Goal: Browse casually

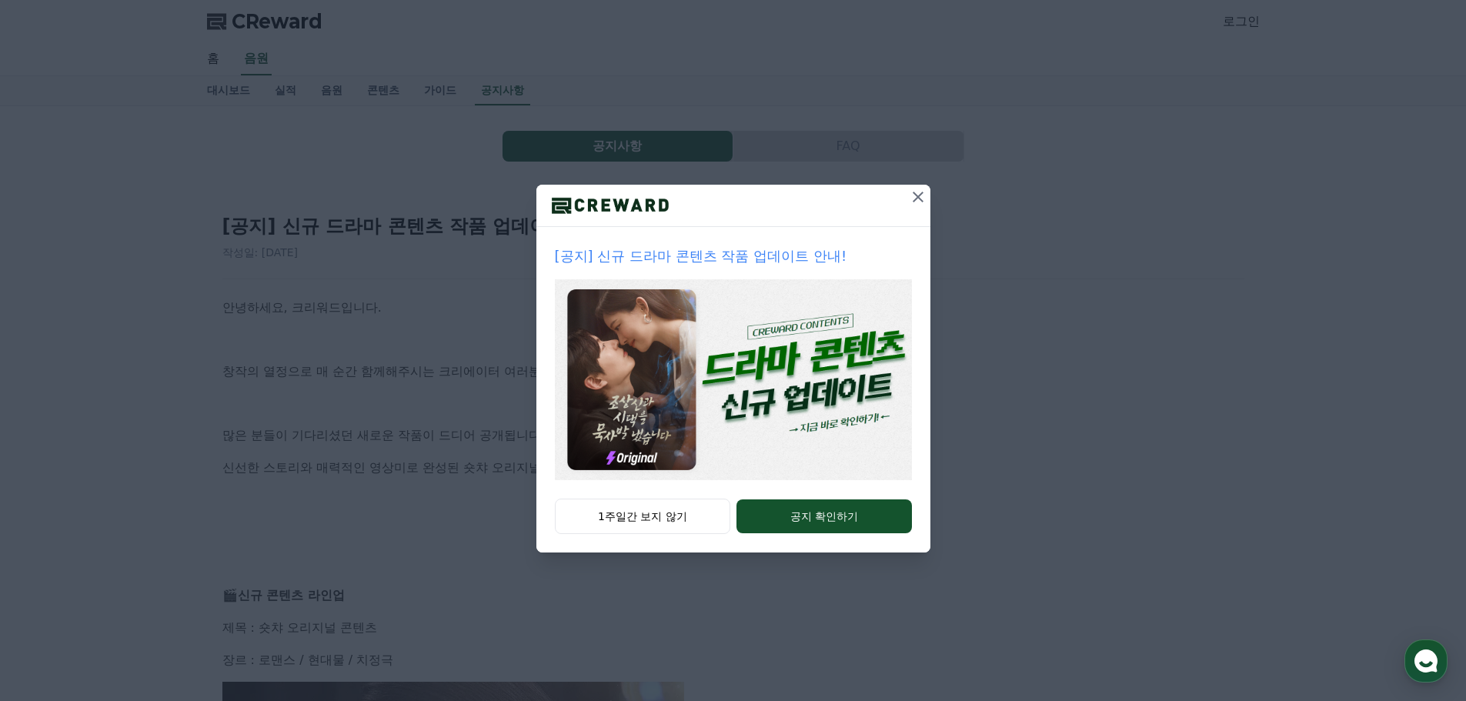
click at [915, 196] on icon at bounding box center [918, 197] width 18 height 18
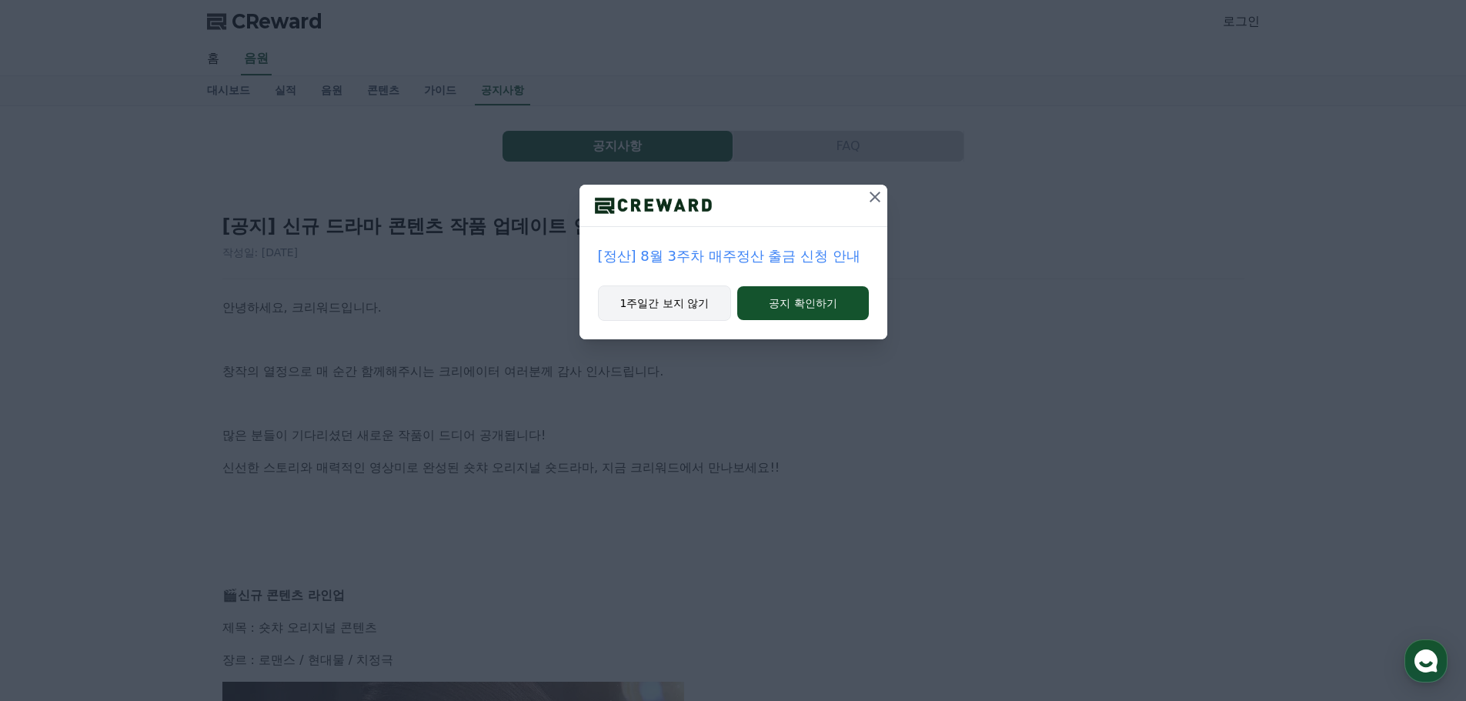
click at [687, 306] on button "1주일간 보지 않기" at bounding box center [665, 303] width 134 height 35
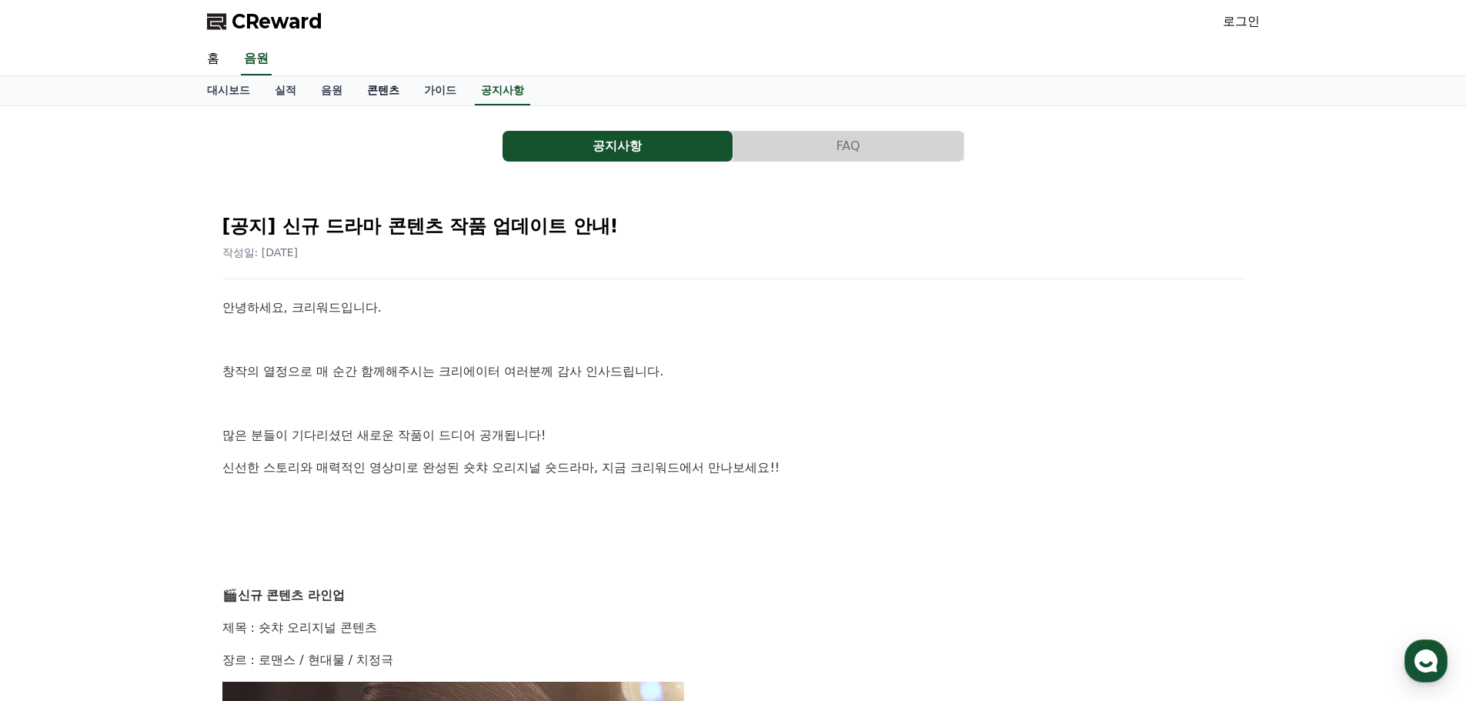
click at [380, 91] on link "콘텐츠" at bounding box center [383, 90] width 57 height 29
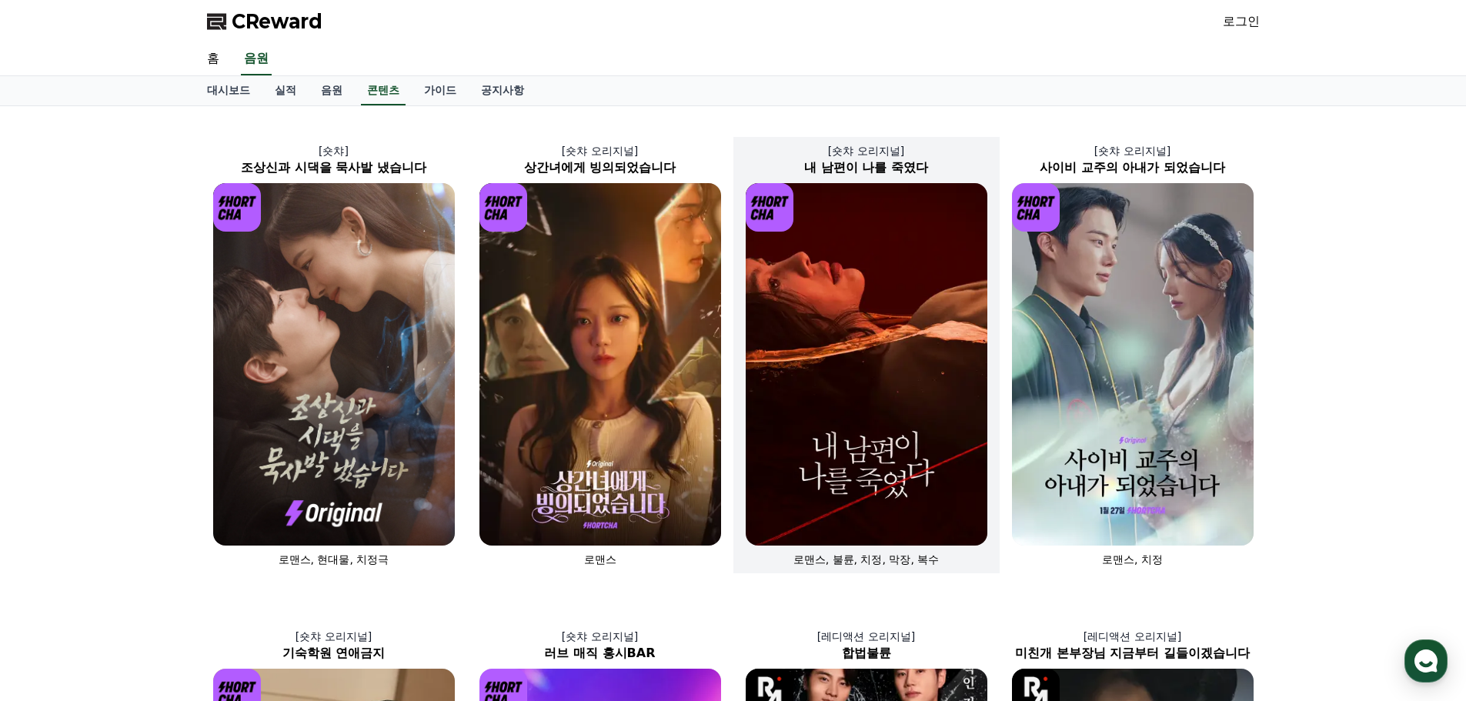
click at [860, 368] on img at bounding box center [867, 364] width 242 height 363
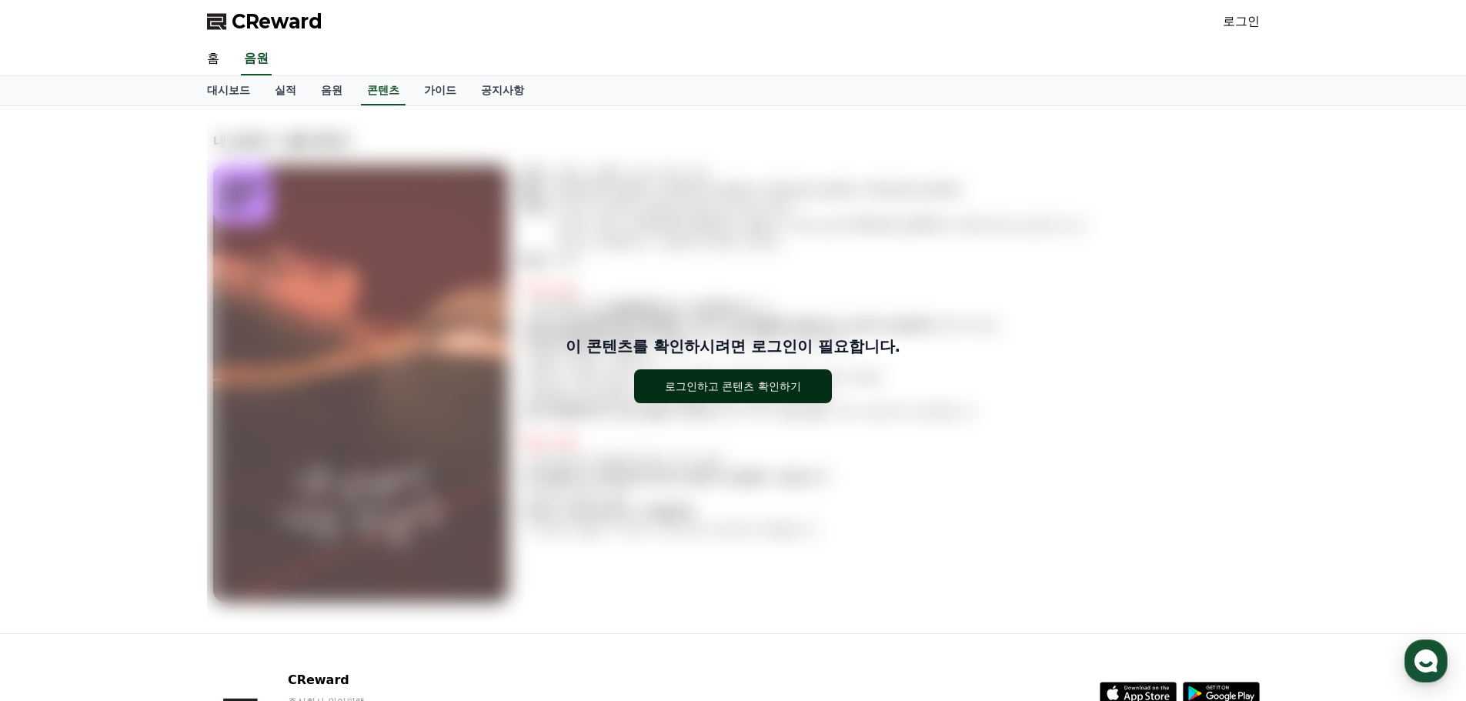
click at [764, 393] on div "로그인하고 콘텐츠 확인하기" at bounding box center [733, 386] width 136 height 15
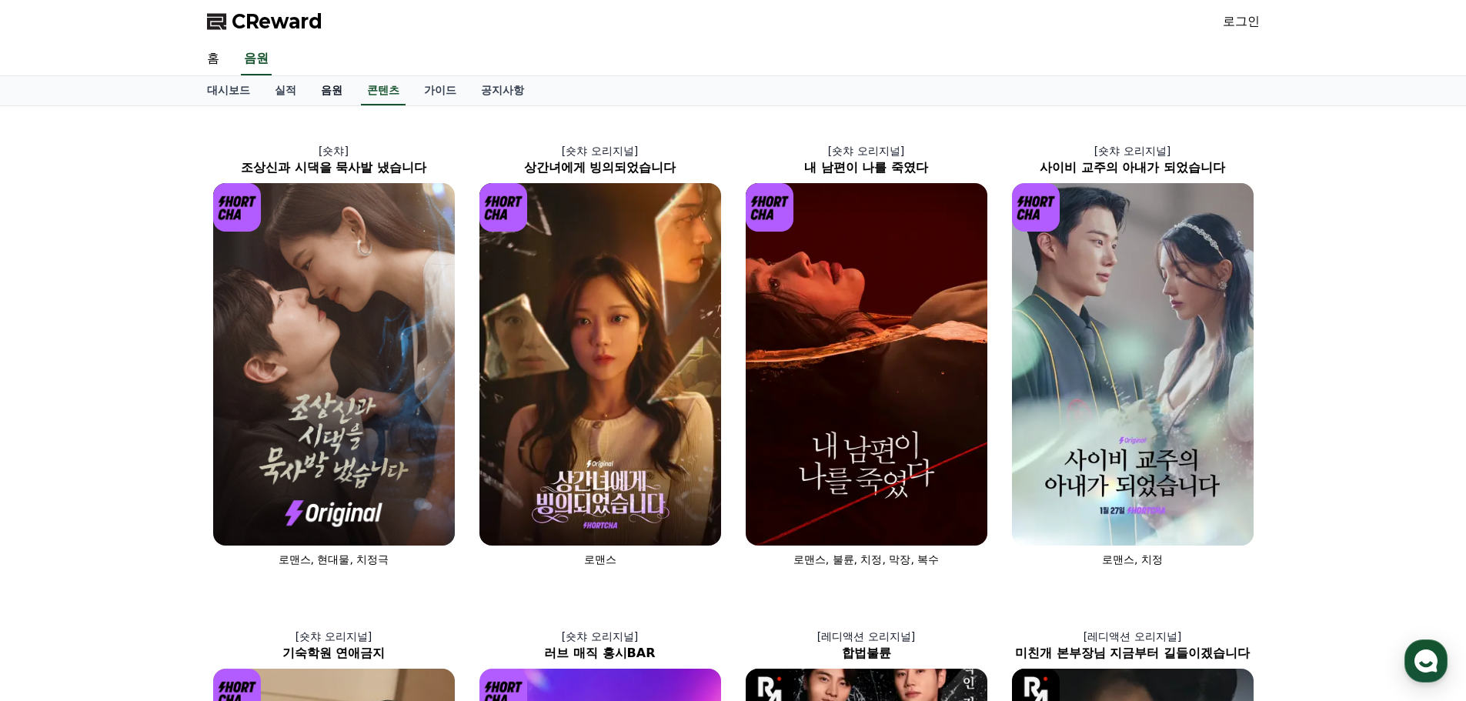
click at [332, 84] on link "음원" at bounding box center [332, 90] width 46 height 29
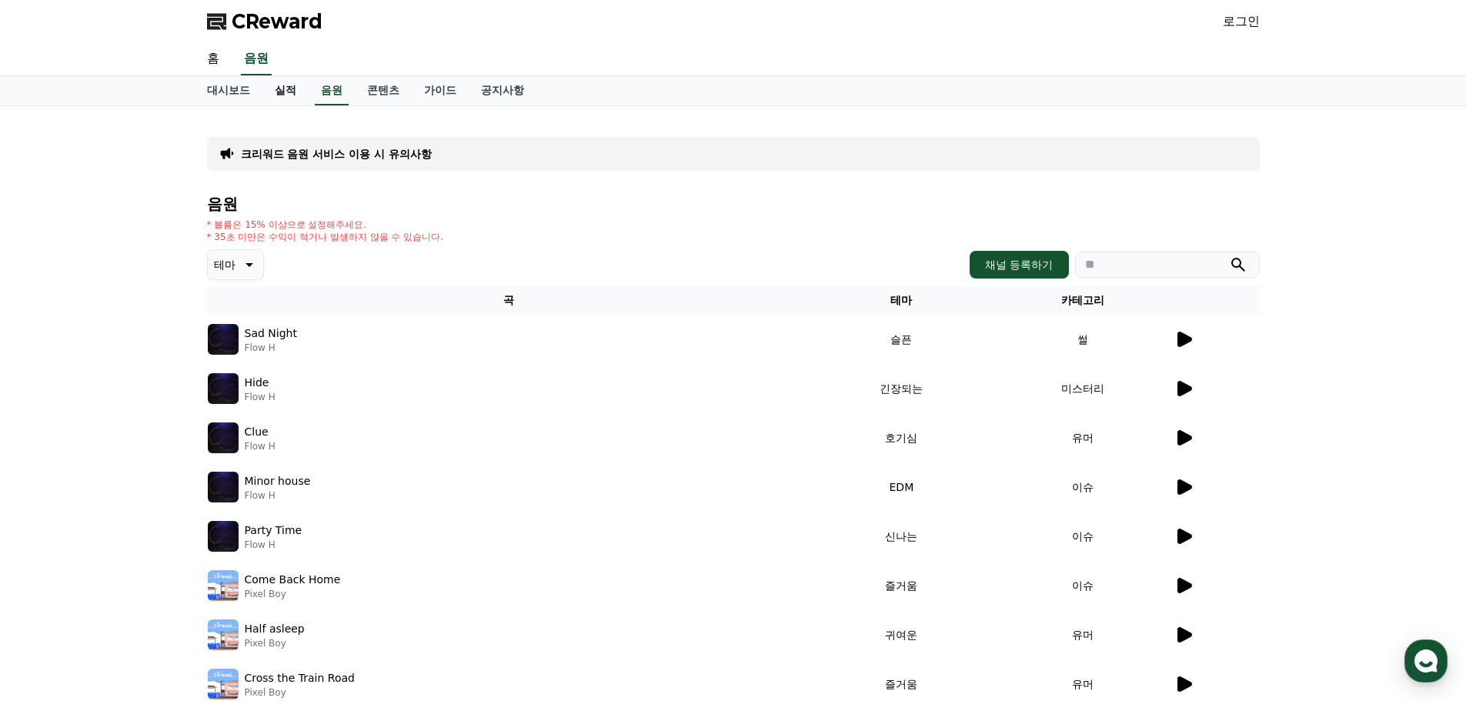
click at [282, 82] on link "실적" at bounding box center [285, 90] width 46 height 29
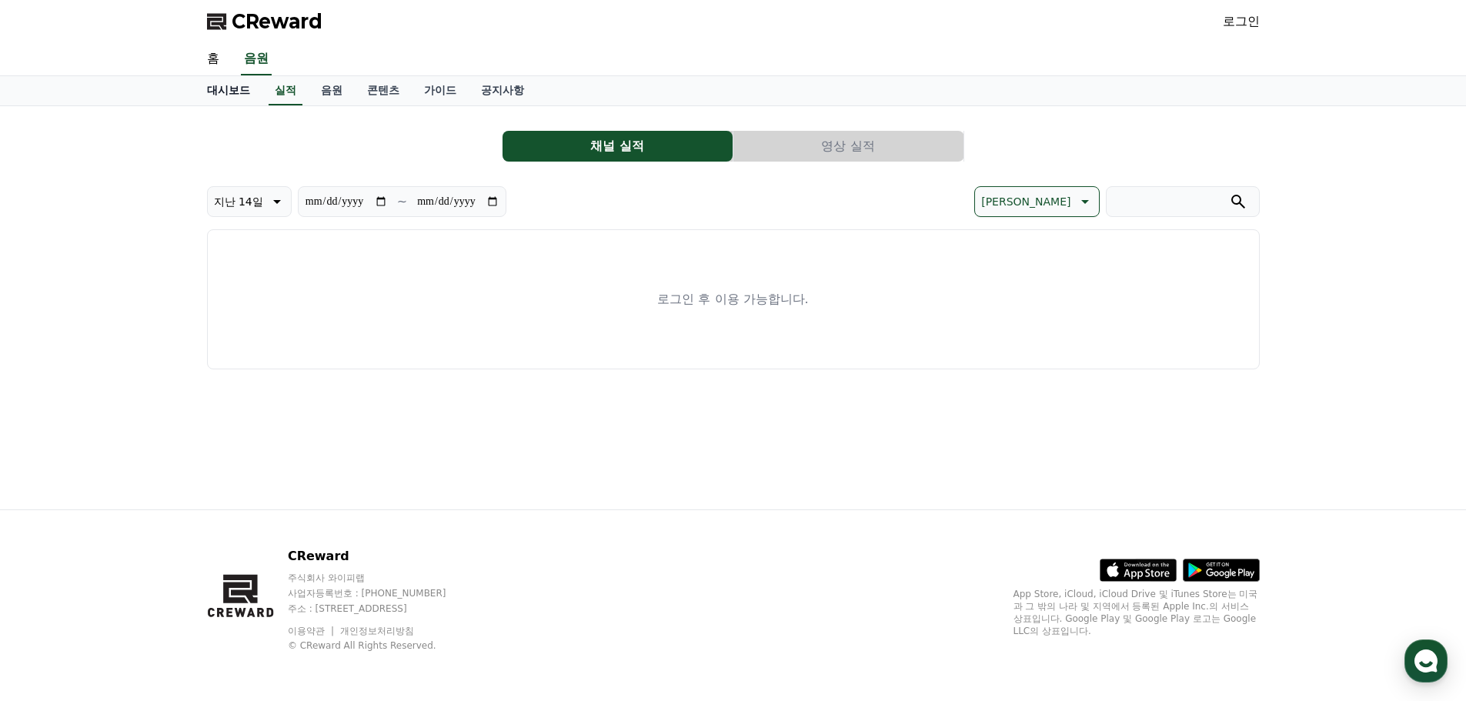
click at [211, 85] on link "대시보드" at bounding box center [229, 90] width 68 height 29
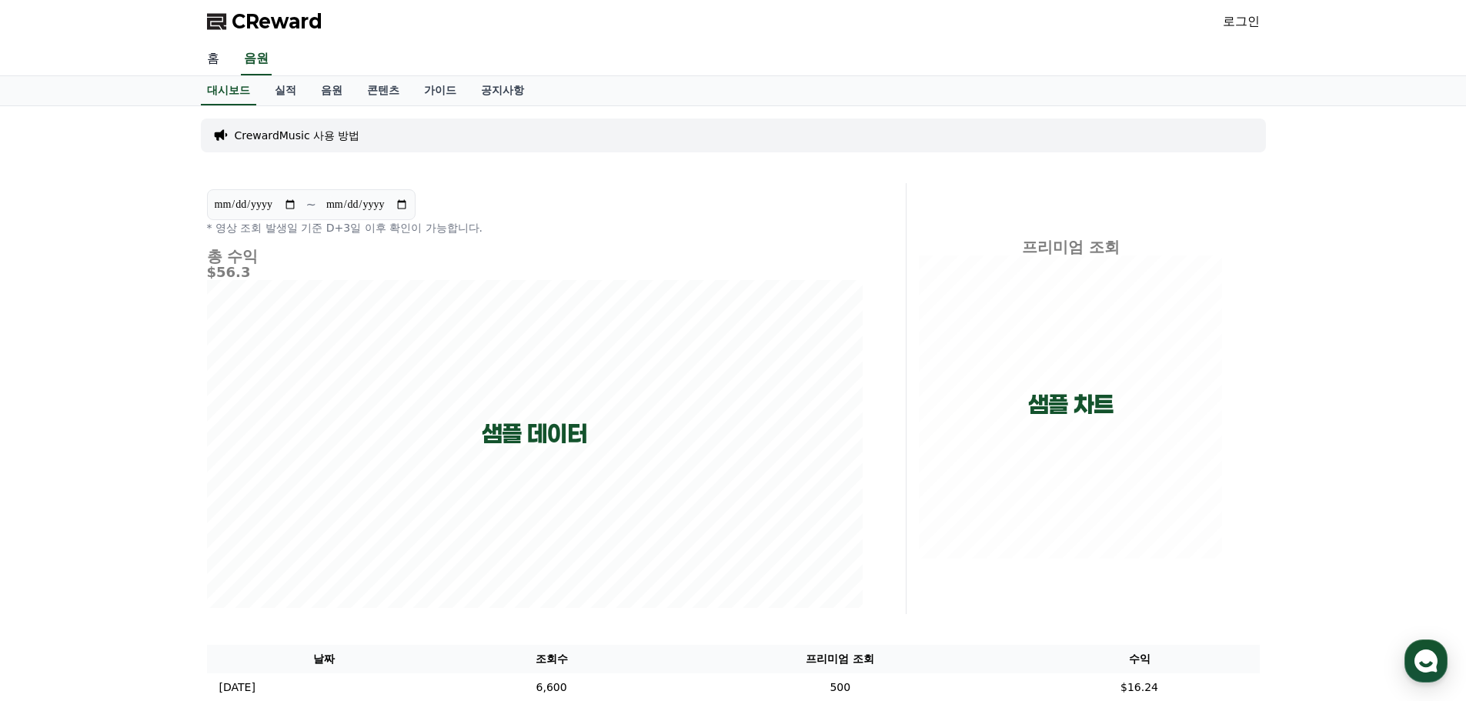
click at [216, 59] on link "홈" at bounding box center [213, 59] width 37 height 32
